Goal: Task Accomplishment & Management: Manage account settings

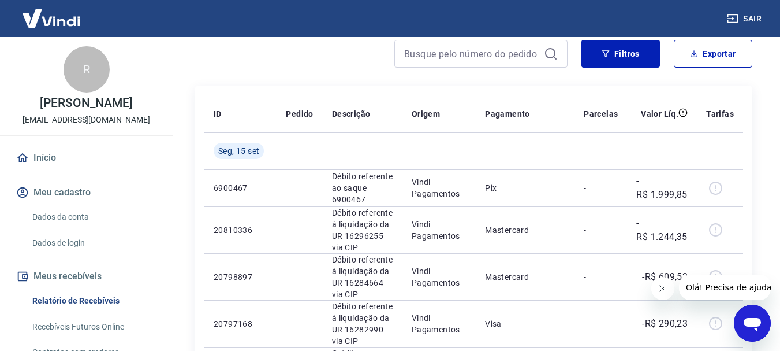
scroll to position [116, 0]
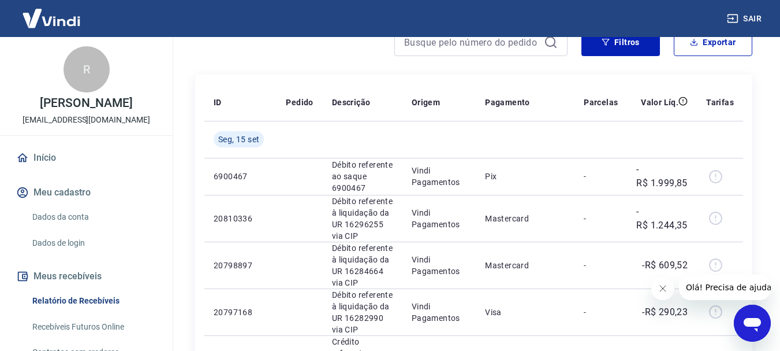
click at [664, 288] on icon "Fechar mensagem da empresa" at bounding box center [662, 288] width 9 height 9
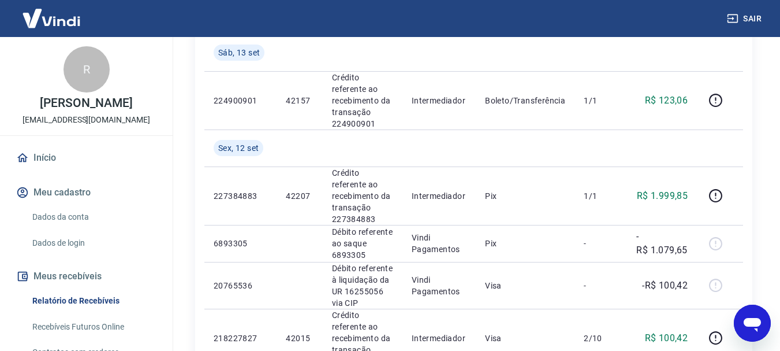
scroll to position [809, 0]
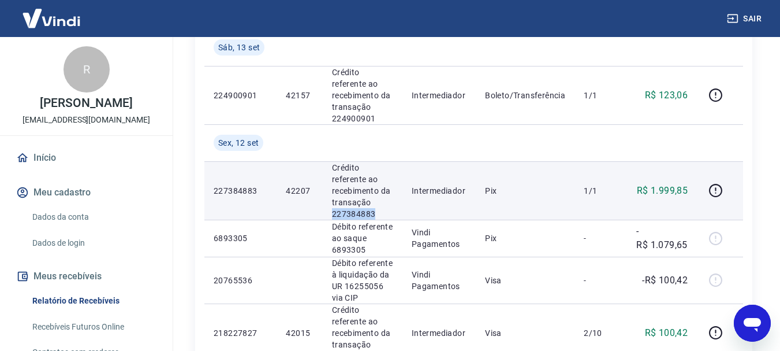
drag, startPoint x: 330, startPoint y: 214, endPoint x: 379, endPoint y: 219, distance: 48.7
click at [379, 219] on td "Crédito referente ao recebimento da transação 227384883" at bounding box center [363, 190] width 80 height 58
copy p "227384883"
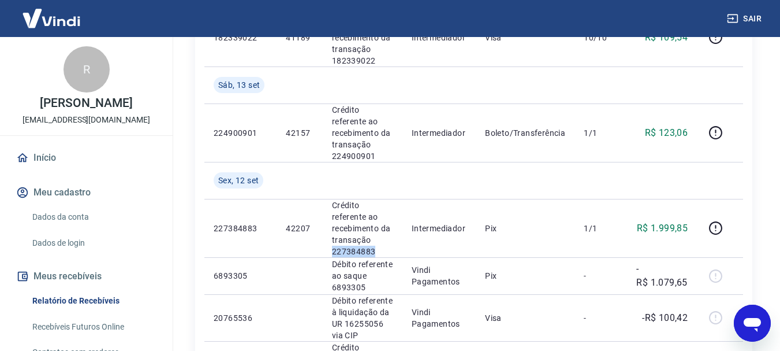
scroll to position [751, 0]
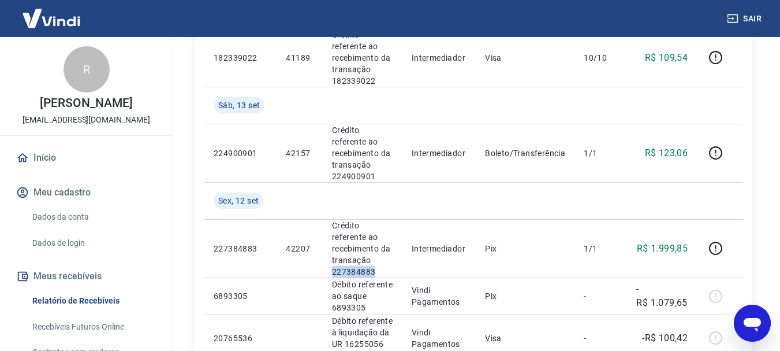
click at [53, 170] on link "Início" at bounding box center [86, 157] width 145 height 25
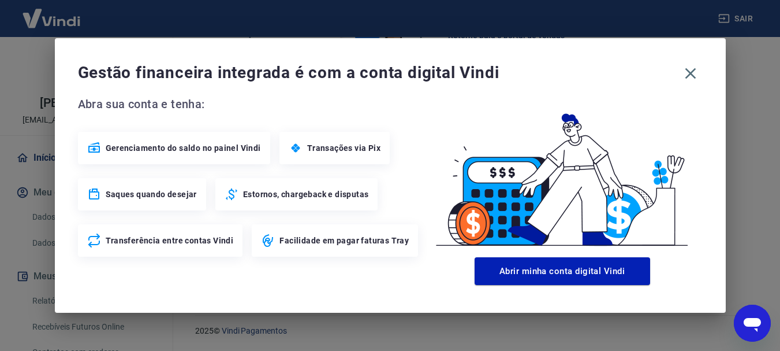
scroll to position [638, 0]
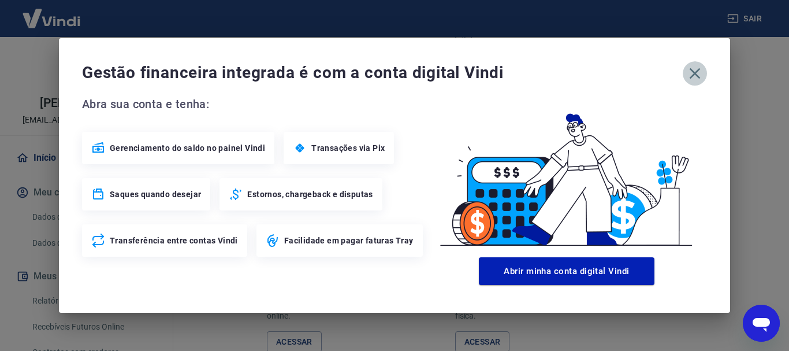
click at [694, 79] on icon "button" at bounding box center [695, 73] width 18 height 18
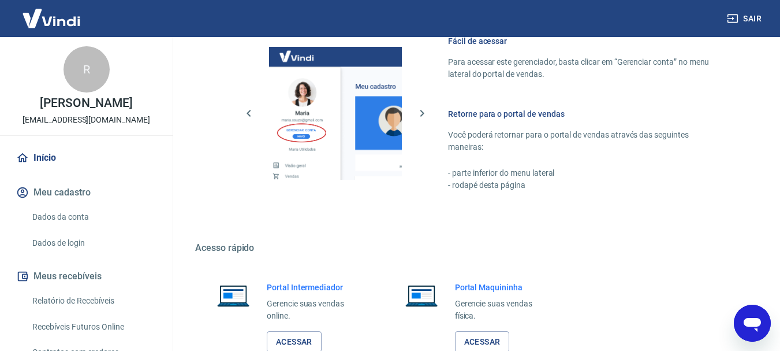
click at [68, 311] on link "Relatório de Recebíveis" at bounding box center [93, 301] width 131 height 24
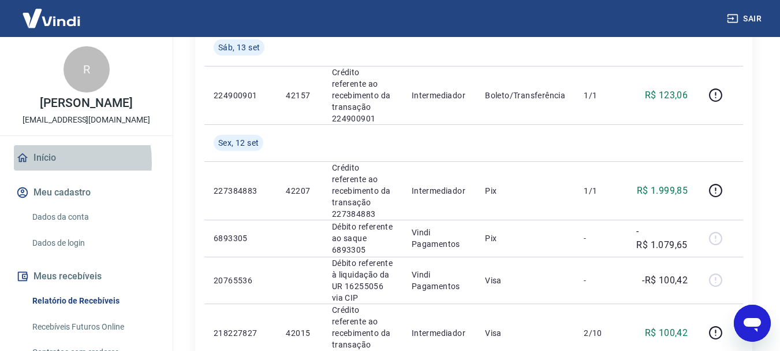
click at [44, 170] on link "Início" at bounding box center [86, 157] width 145 height 25
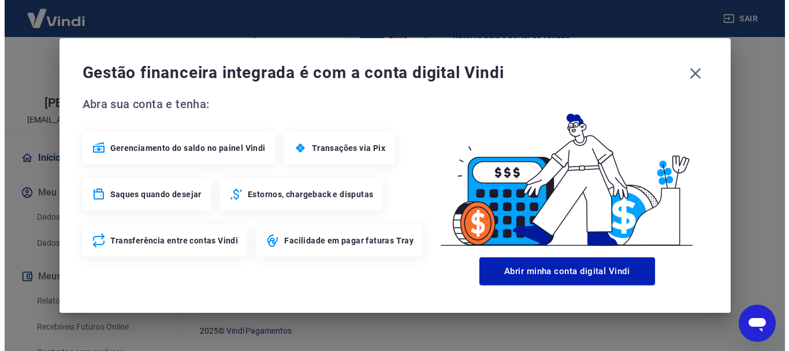
scroll to position [717, 0]
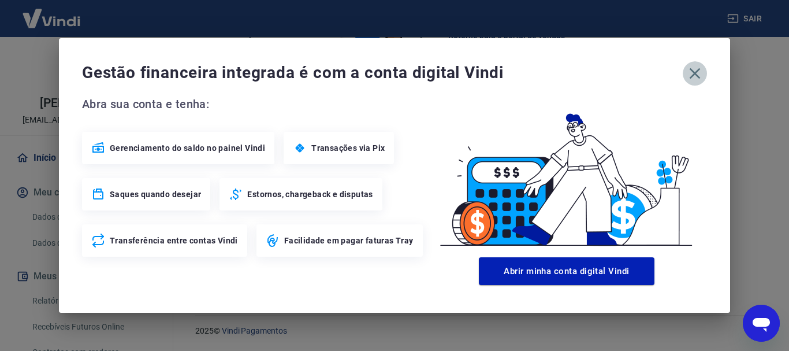
click at [700, 73] on icon "button" at bounding box center [695, 73] width 18 height 18
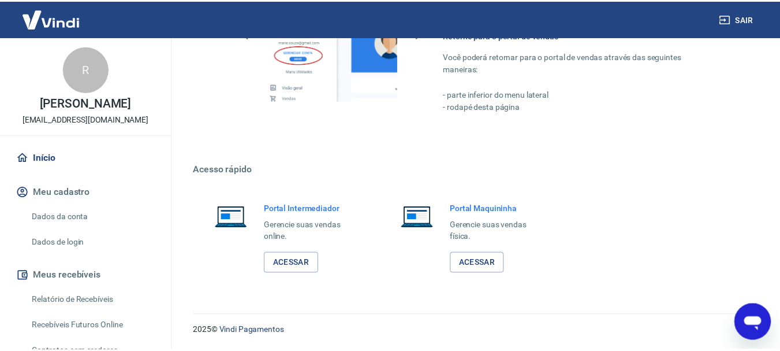
scroll to position [705, 0]
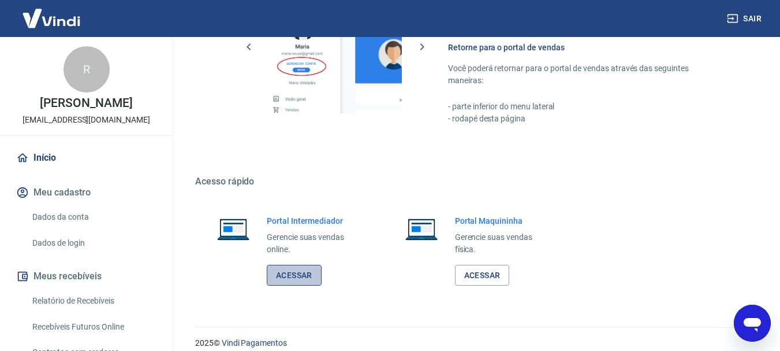
click at [289, 276] on link "Acessar" at bounding box center [294, 275] width 55 height 21
